Goal: Task Accomplishment & Management: Use online tool/utility

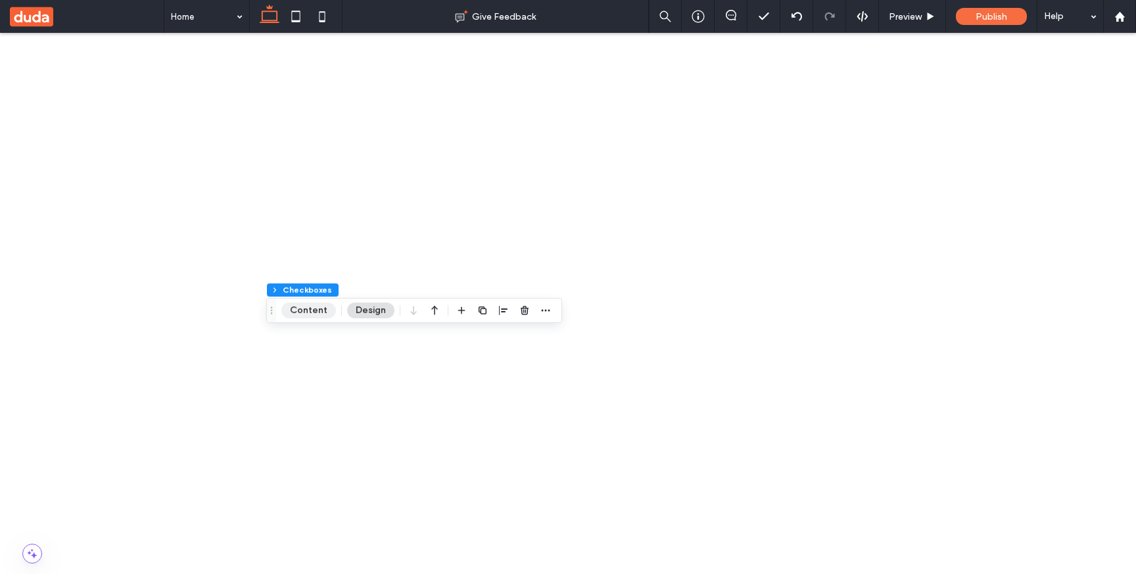
click at [329, 306] on button "Content" at bounding box center [308, 311] width 55 height 16
click at [312, 312] on button "Content" at bounding box center [308, 311] width 55 height 16
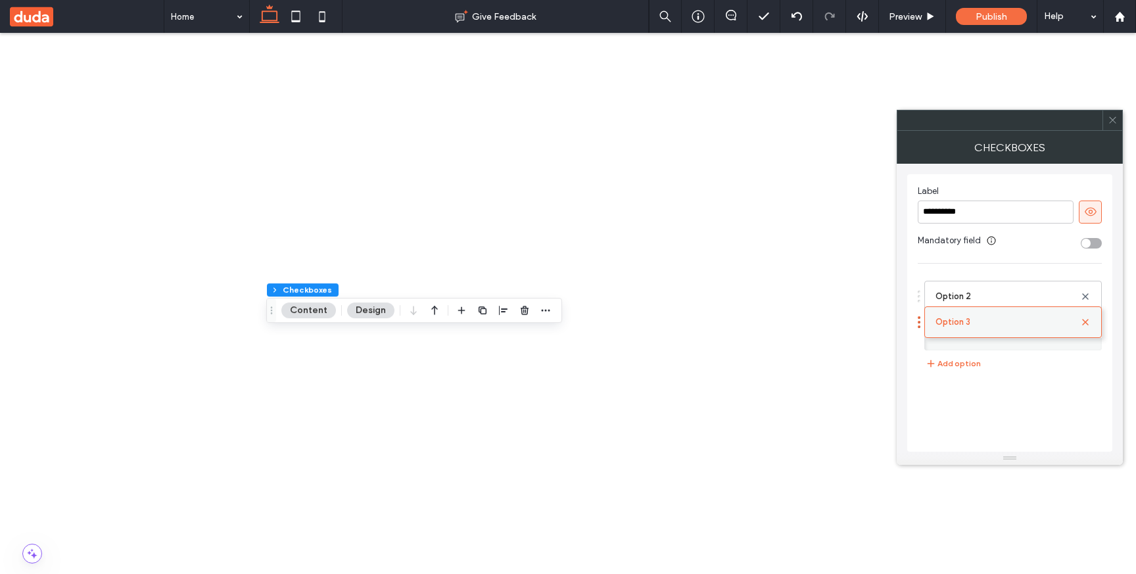
drag, startPoint x: 978, startPoint y: 305, endPoint x: 979, endPoint y: 331, distance: 25.7
drag, startPoint x: 974, startPoint y: 333, endPoint x: 979, endPoint y: 299, distance: 35.2
click at [1013, 293] on label "Option 3" at bounding box center [1008, 296] width 145 height 26
type input "**********"
click at [1111, 121] on icon at bounding box center [1113, 120] width 10 height 10
